Goal: Check status: Check status

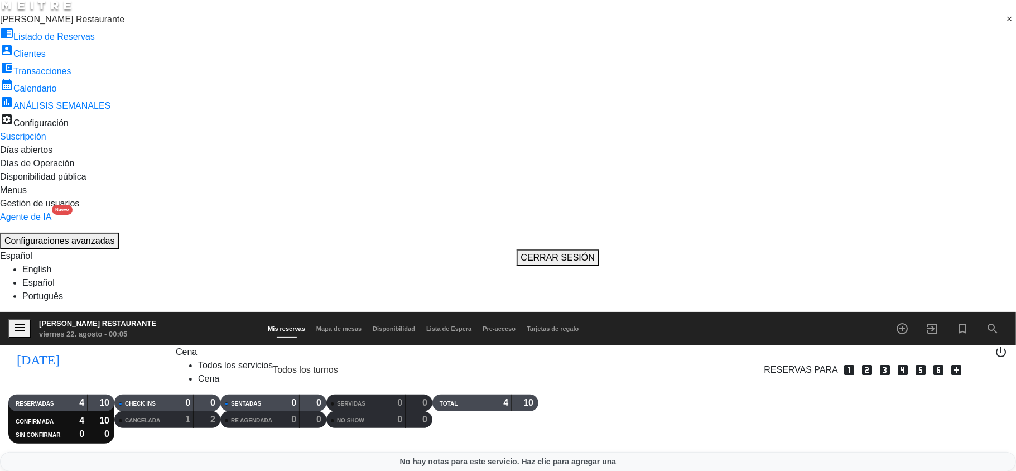
click at [92, 345] on div "[DATE] [DATE] arrow_drop_down" at bounding box center [91, 369] width 167 height 49
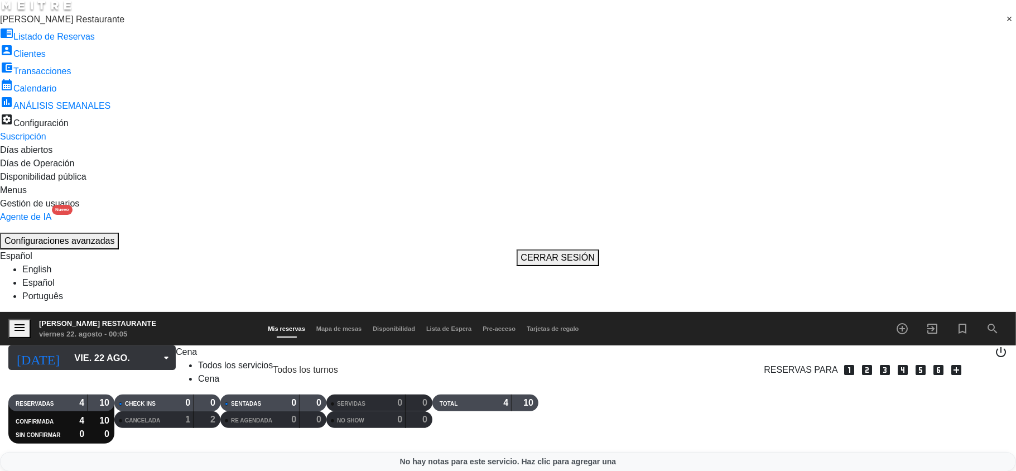
click at [93, 347] on input "vie. 22 ago." at bounding box center [133, 358] width 129 height 22
click at [83, 347] on input "sáb. 23 ago." at bounding box center [133, 358] width 129 height 22
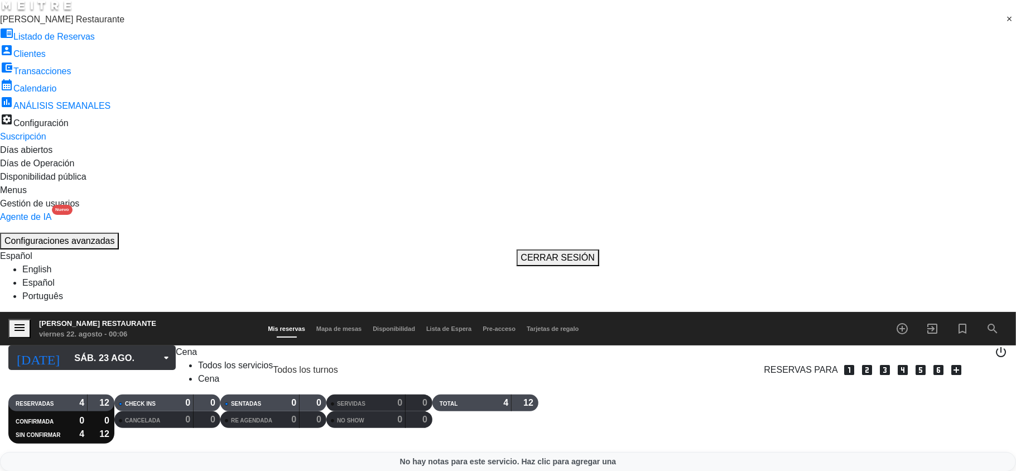
click at [93, 347] on input "sáb. 23 ago." at bounding box center [133, 358] width 129 height 22
type input "vie. 22 ago."
click at [72, 347] on input "vie. 22 ago." at bounding box center [133, 358] width 129 height 22
